Goal: Task Accomplishment & Management: Manage account settings

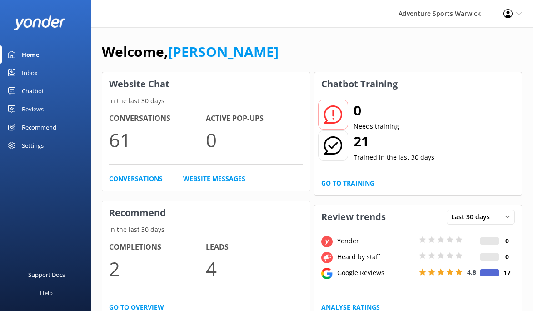
click at [31, 78] on div "Inbox" at bounding box center [30, 73] width 16 height 18
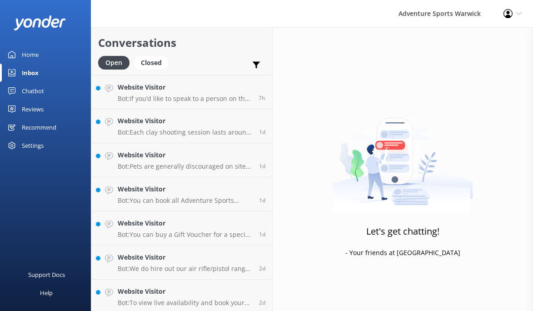
click at [33, 55] on div "Home" at bounding box center [30, 54] width 17 height 18
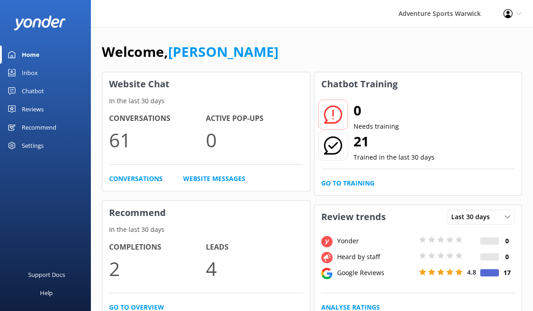
click at [37, 110] on div "Reviews" at bounding box center [33, 109] width 22 height 18
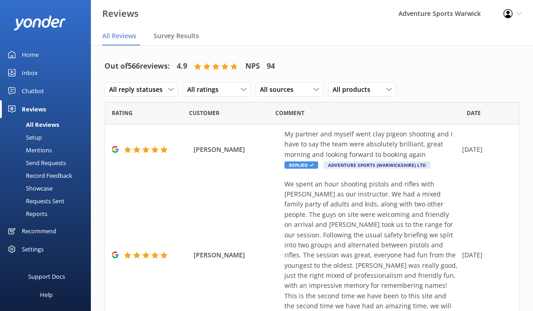
click at [33, 74] on div "Inbox" at bounding box center [30, 73] width 16 height 18
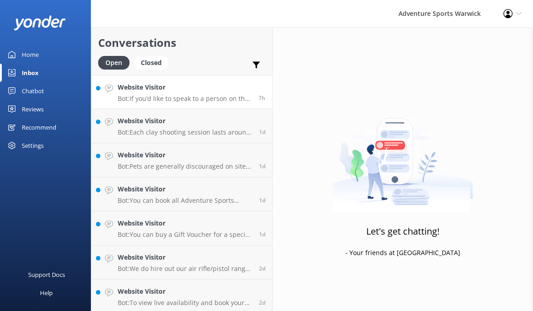
click at [174, 100] on p "Bot: If you’d like to speak to a person on the Adventure Sports team, please ca…" at bounding box center [185, 98] width 134 height 8
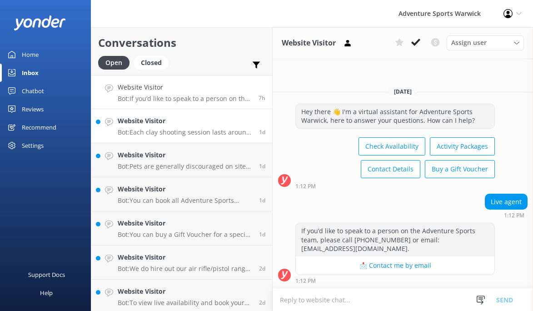
click at [161, 129] on p "Bot: Each clay shooting session lasts around 60 minutes." at bounding box center [185, 132] width 134 height 8
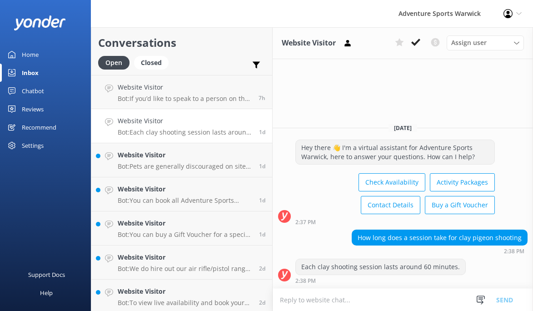
click at [161, 129] on p "Bot: Each clay shooting session lasts around 60 minutes." at bounding box center [185, 132] width 134 height 8
click at [156, 164] on p "Bot: Pets are generally discouraged on site. However, dogs are allowed at the C…" at bounding box center [185, 166] width 134 height 8
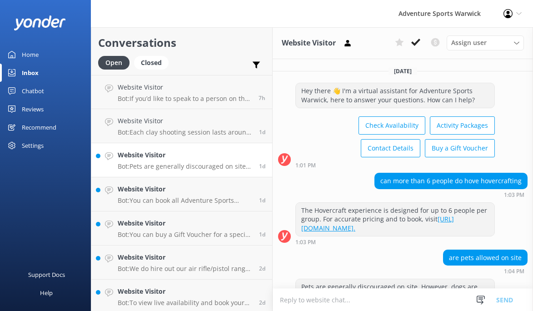
scroll to position [55, 0]
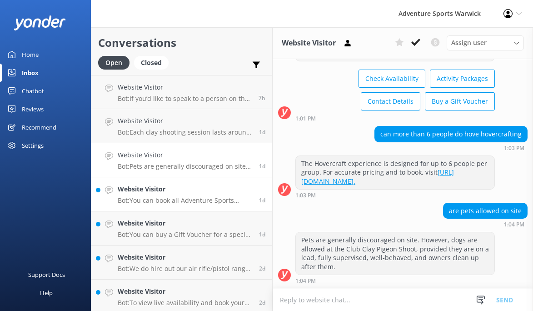
click at [151, 195] on div "Website Visitor Bot: You can book all Adventure Sports activity packages online…" at bounding box center [185, 194] width 134 height 20
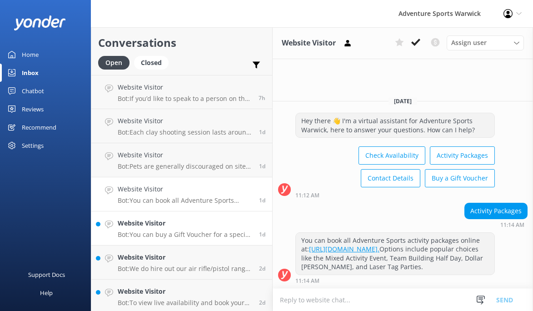
click at [134, 222] on h4 "Website Visitor" at bounding box center [185, 223] width 134 height 10
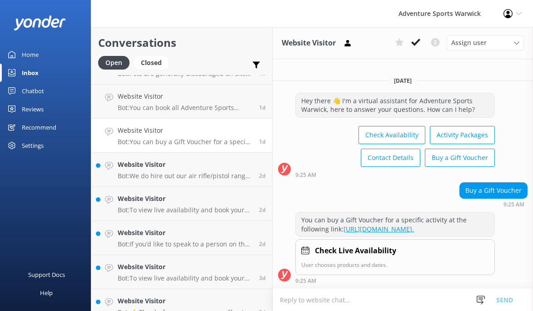
scroll to position [105, 0]
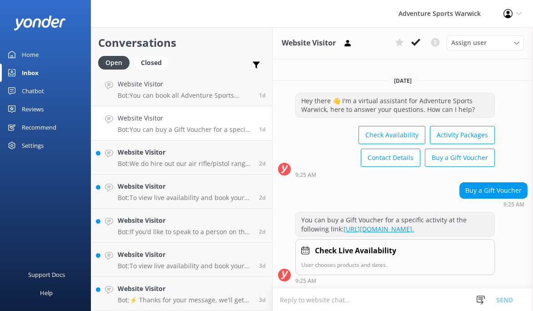
click at [144, 118] on h4 "Website Visitor" at bounding box center [185, 118] width 134 height 10
click at [147, 164] on p "Bot: We do hire out our air rifle/pistol range [DATE] to [DATE] for £10 per hou…" at bounding box center [185, 163] width 134 height 8
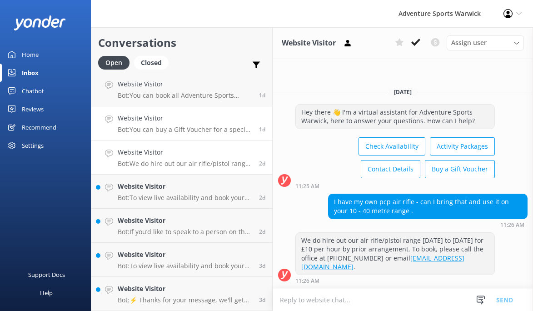
click at [148, 123] on h4 "Website Visitor" at bounding box center [185, 118] width 134 height 10
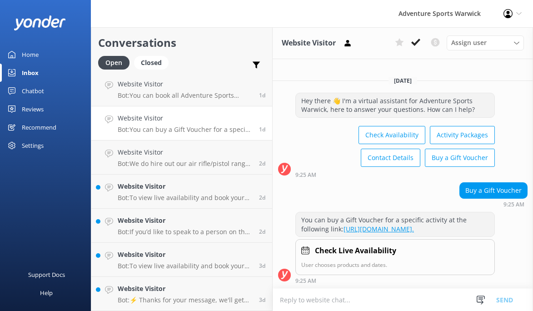
scroll to position [8, 0]
click at [154, 148] on h4 "Website Visitor" at bounding box center [185, 152] width 134 height 10
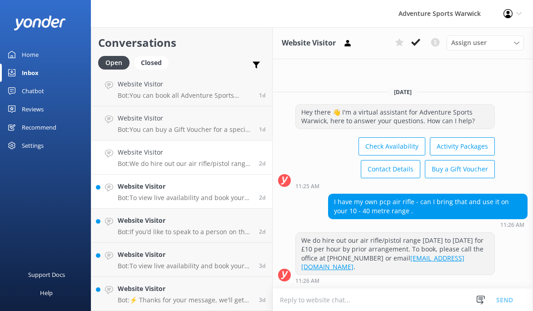
click at [156, 196] on p "Bot: To view live availability and book your tour, please visit: [URL][DOMAIN_N…" at bounding box center [185, 197] width 134 height 8
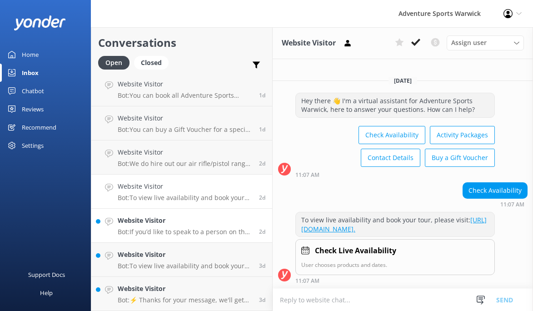
click at [161, 226] on div "Website Visitor Bot: If you’d like to speak to a person on the Adventure Sports…" at bounding box center [185, 225] width 134 height 20
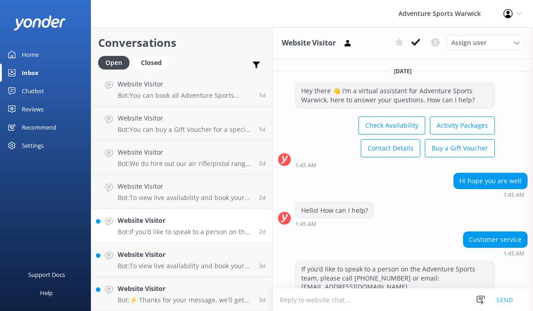
scroll to position [37, 0]
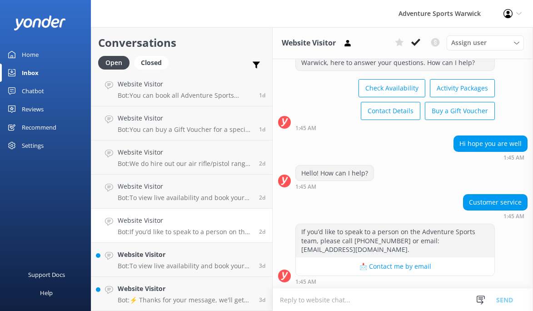
click at [156, 224] on h4 "Website Visitor" at bounding box center [185, 220] width 134 height 10
click at [154, 253] on h4 "Website Visitor" at bounding box center [185, 254] width 134 height 10
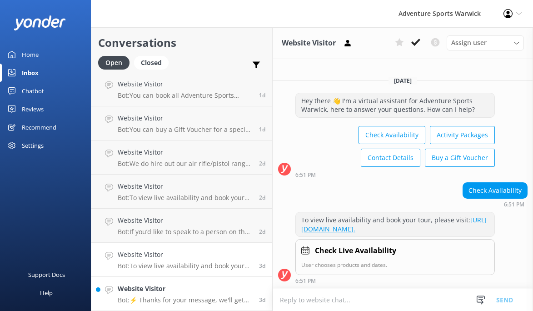
click at [170, 292] on h4 "Website Visitor" at bounding box center [185, 288] width 134 height 10
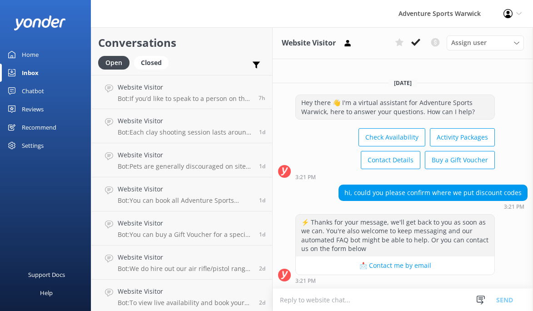
click at [35, 145] on div "Settings" at bounding box center [33, 145] width 22 height 18
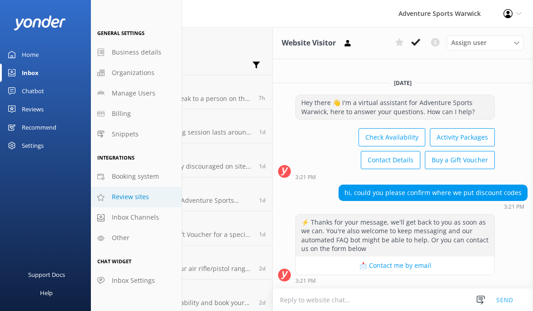
click at [132, 198] on span "Review sites" at bounding box center [130, 197] width 37 height 10
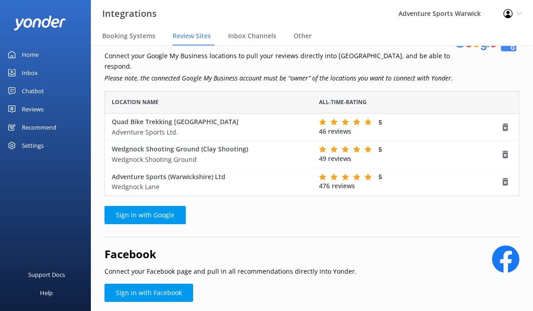
scroll to position [49, 0]
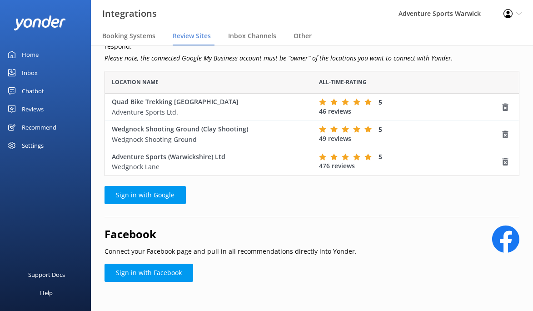
click at [41, 56] on link "Home" at bounding box center [45, 54] width 91 height 18
